Goal: Find specific page/section: Find specific page/section

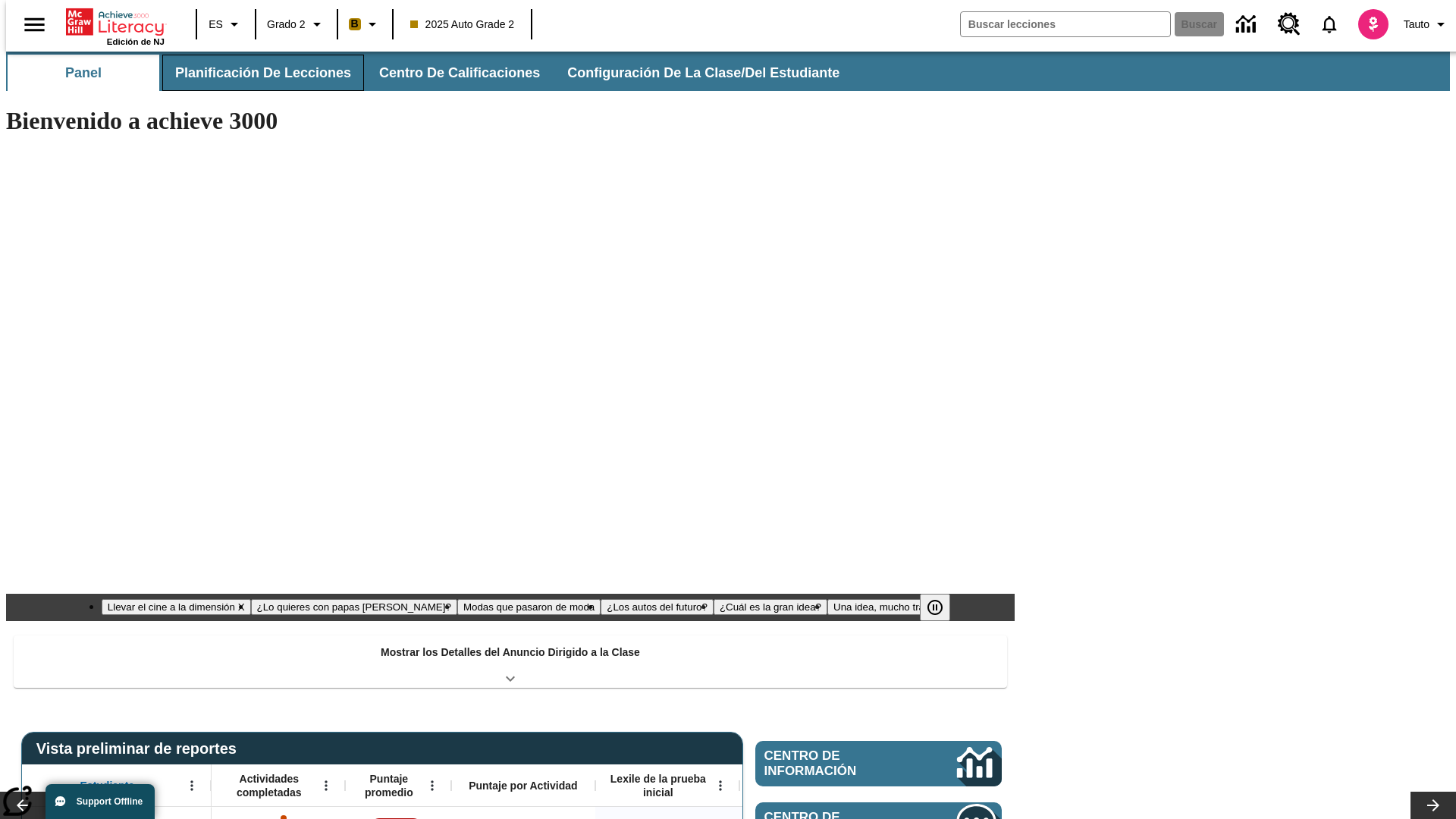
click at [254, 73] on button "Planificación de lecciones" at bounding box center [263, 72] width 202 height 36
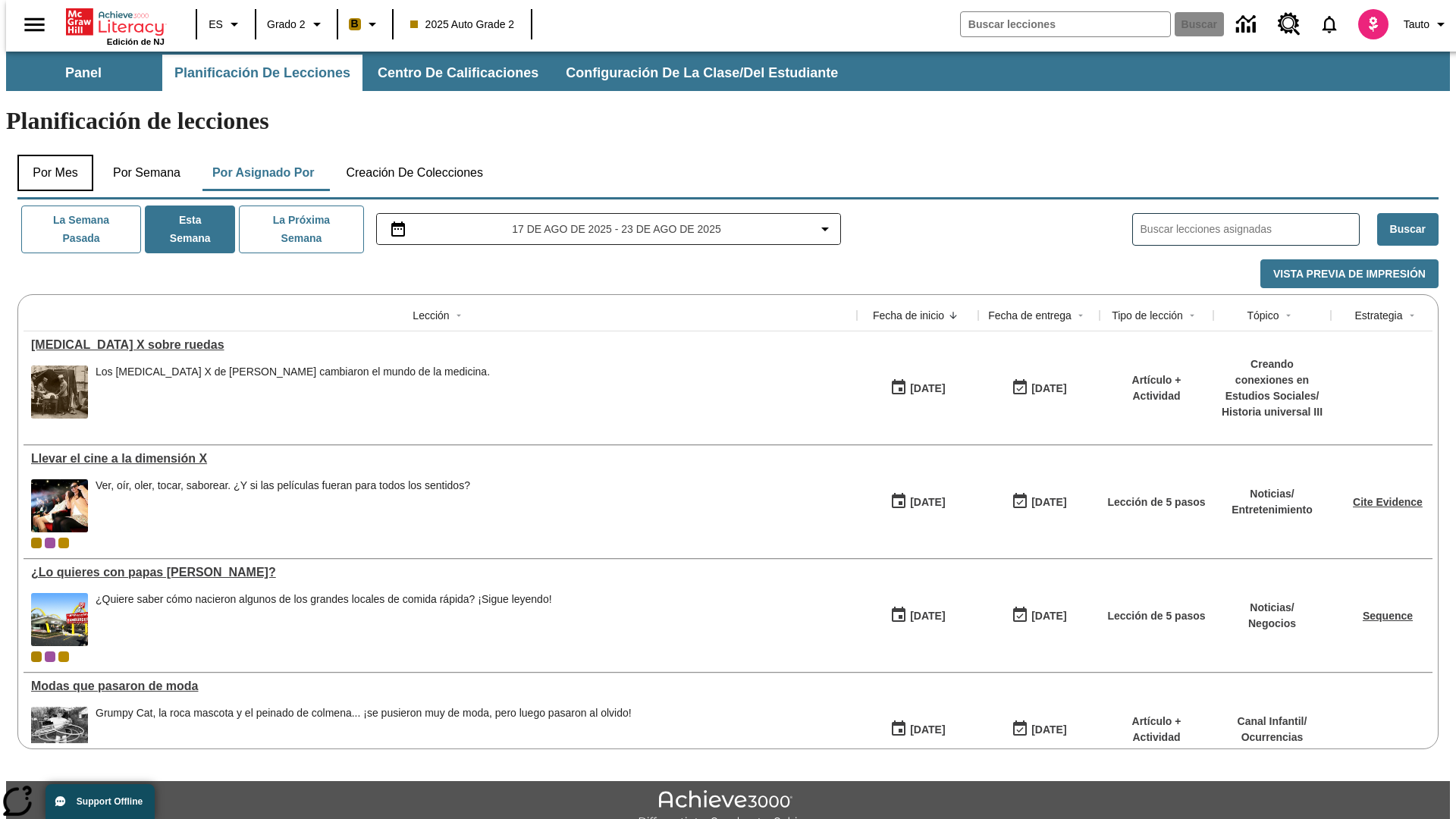
click at [49, 154] on button "Por mes" at bounding box center [55, 172] width 76 height 36
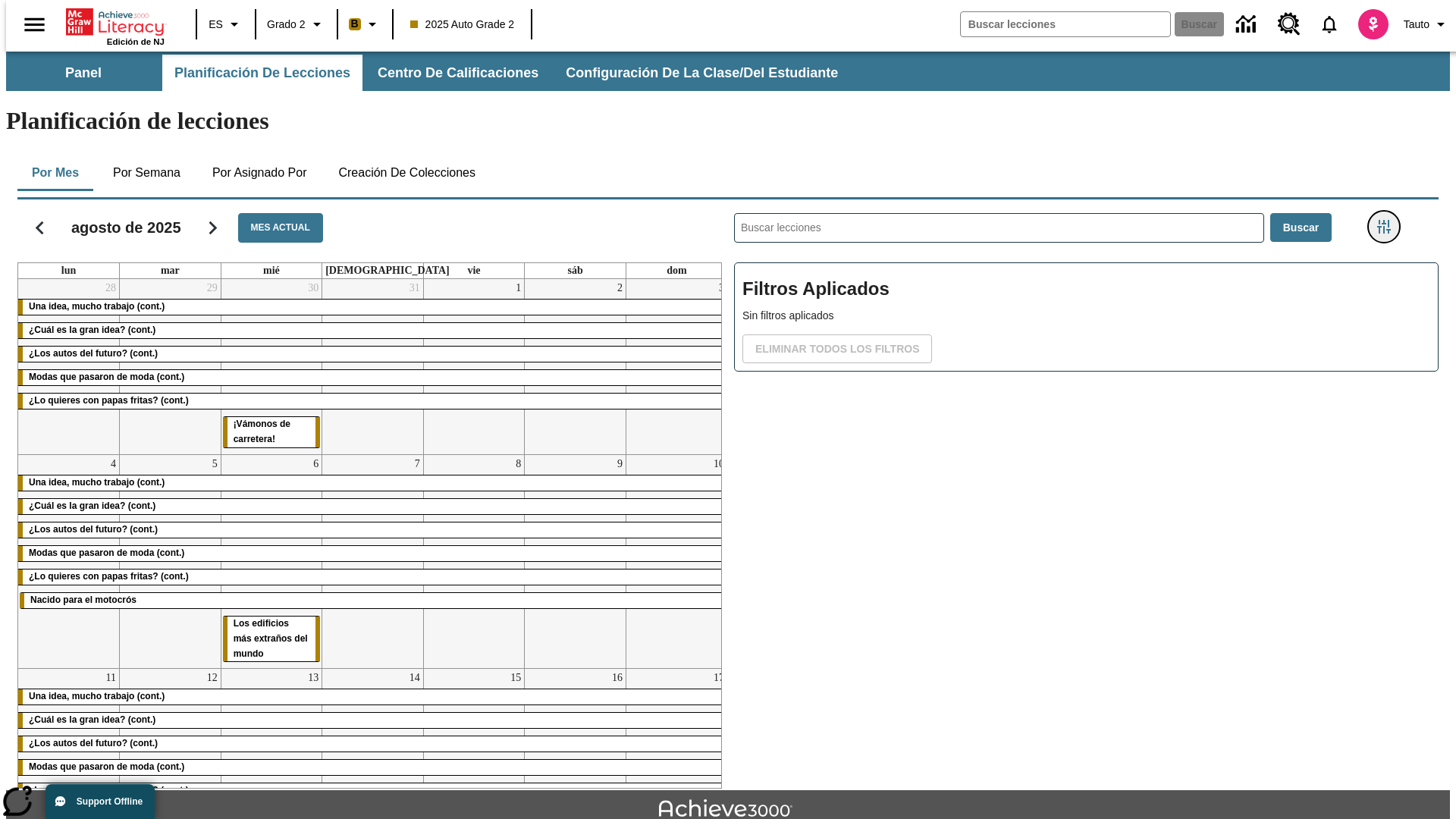
click at [1388, 220] on icon "Menú lateral de filtros" at bounding box center [1384, 227] width 14 height 14
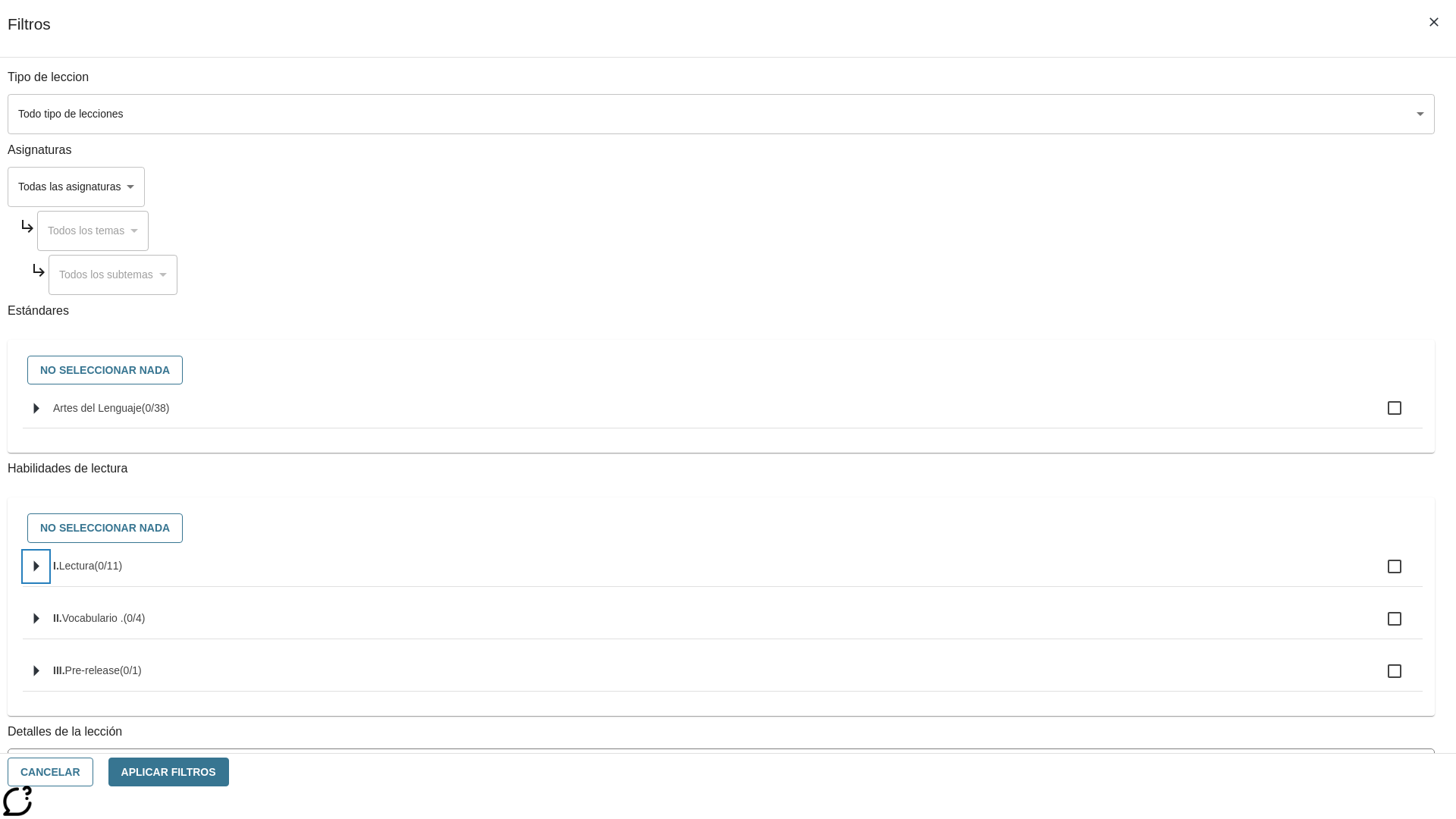
click at [39, 572] on icon "Seleccione habilidades" at bounding box center [36, 566] width 5 height 12
click at [93, 772] on button "Cancelar" at bounding box center [51, 772] width 86 height 29
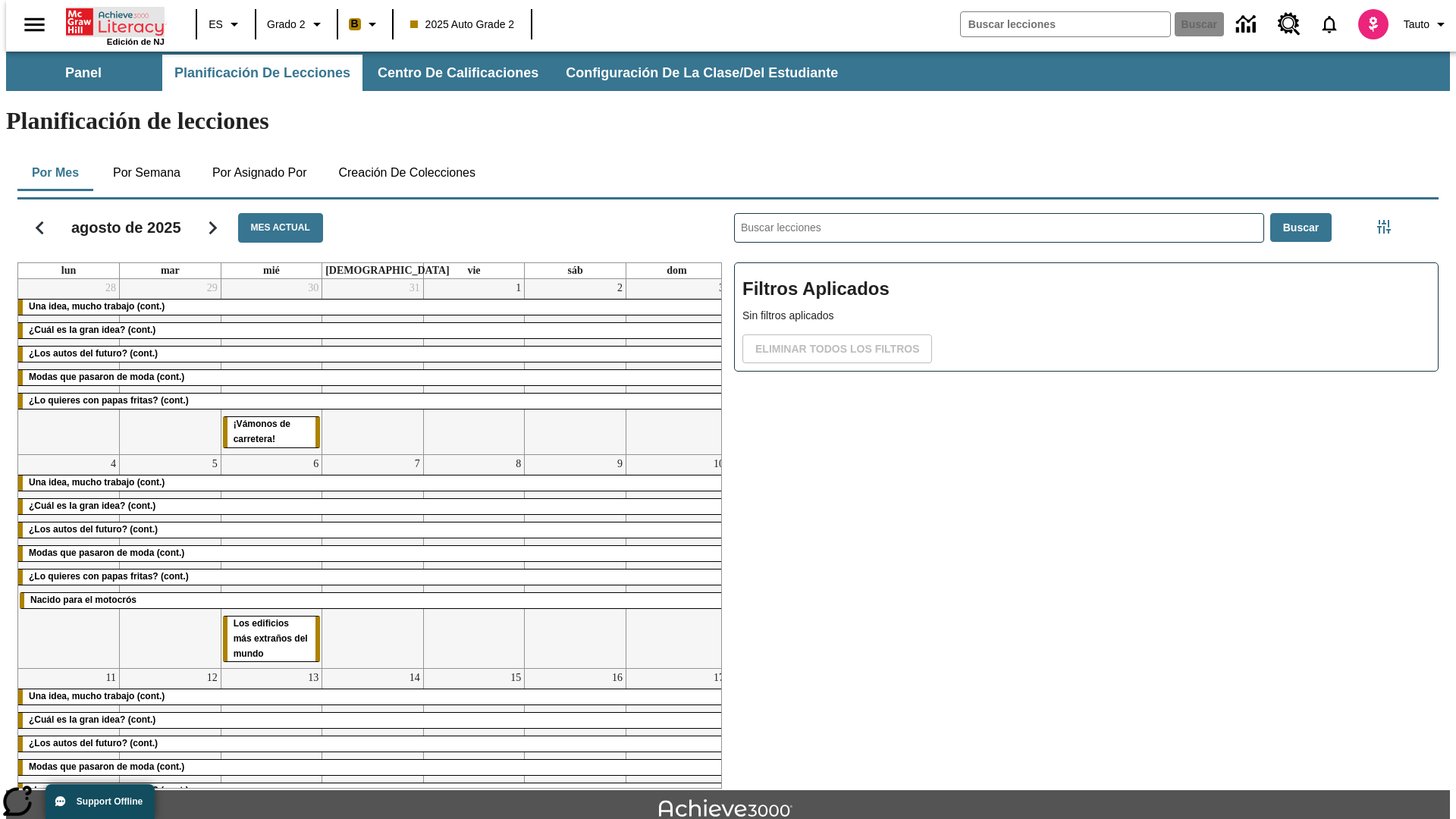
click at [109, 21] on icon "Portada" at bounding box center [116, 22] width 101 height 30
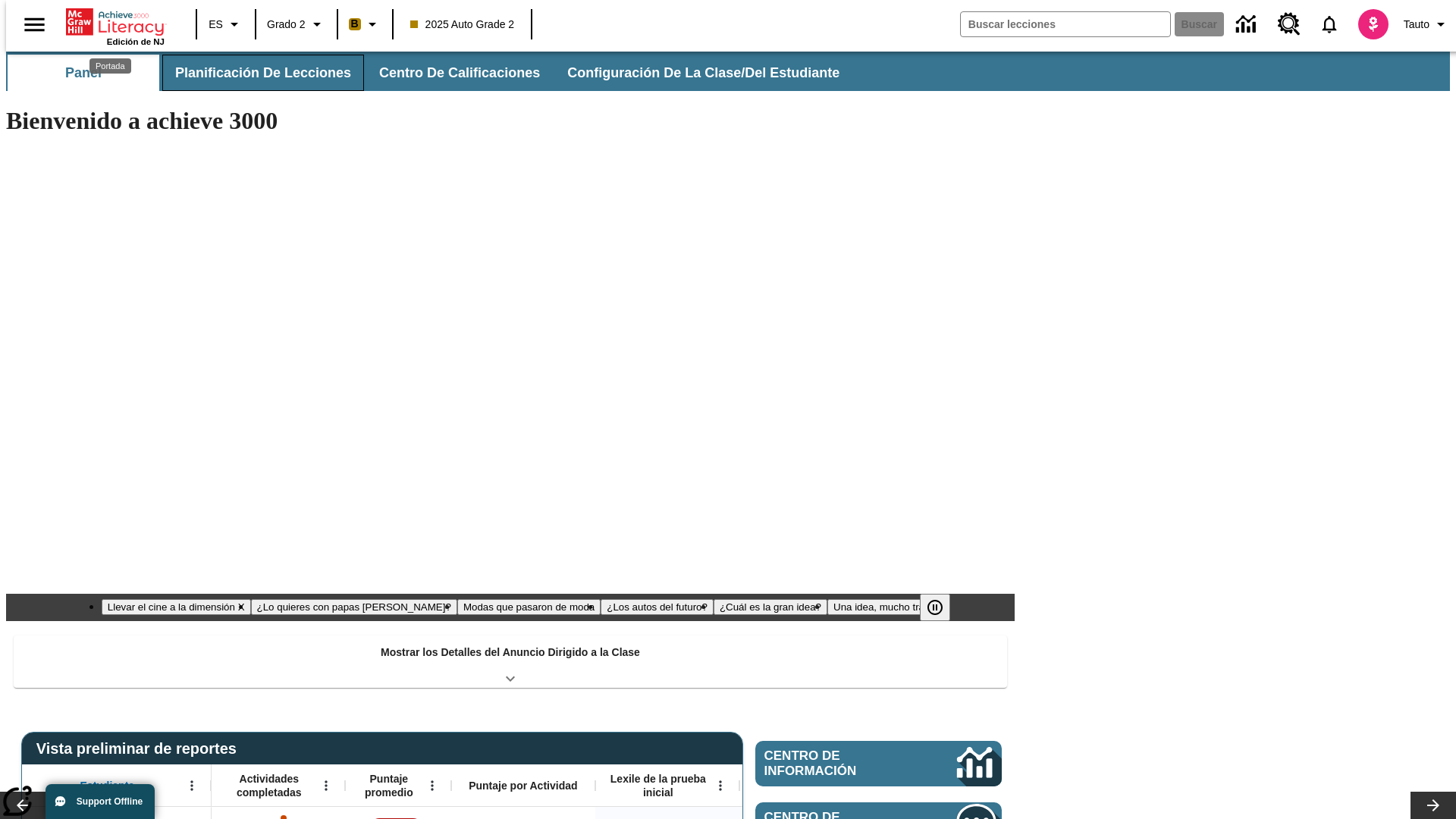
click at [254, 73] on button "Planificación de lecciones" at bounding box center [263, 72] width 202 height 36
